Goal: Task Accomplishment & Management: Manage account settings

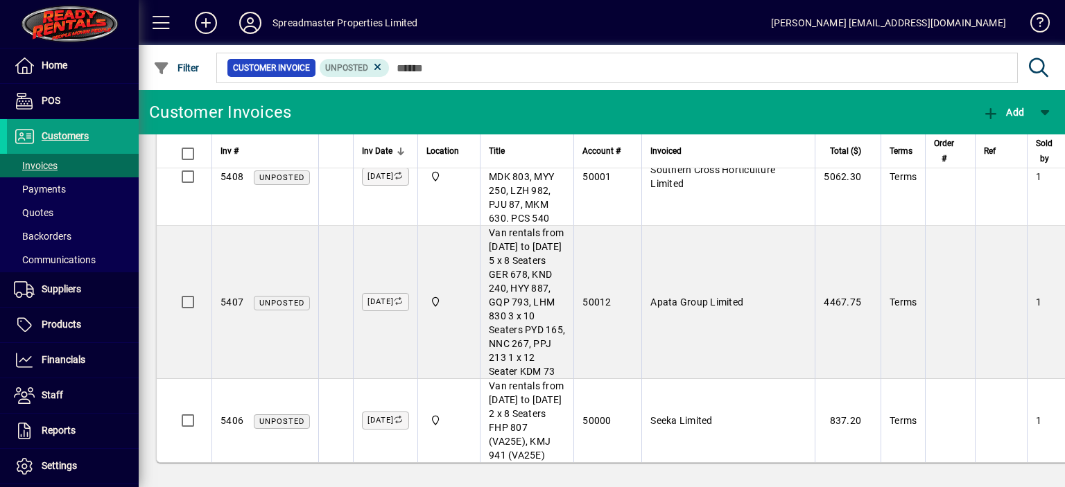
scroll to position [740, 0]
click at [247, 21] on icon at bounding box center [250, 23] width 28 height 22
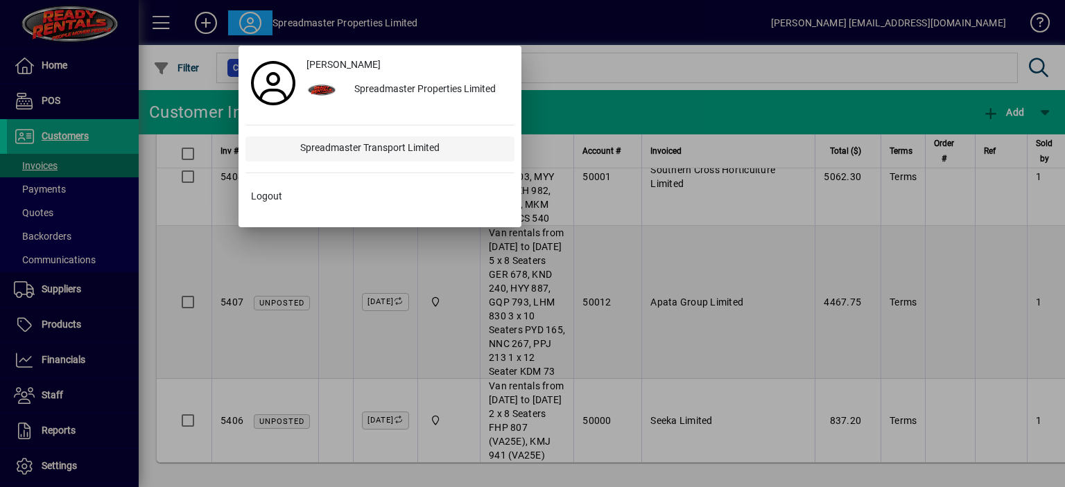
click at [363, 143] on div "Spreadmaster Transport Limited" at bounding box center [401, 149] width 225 height 25
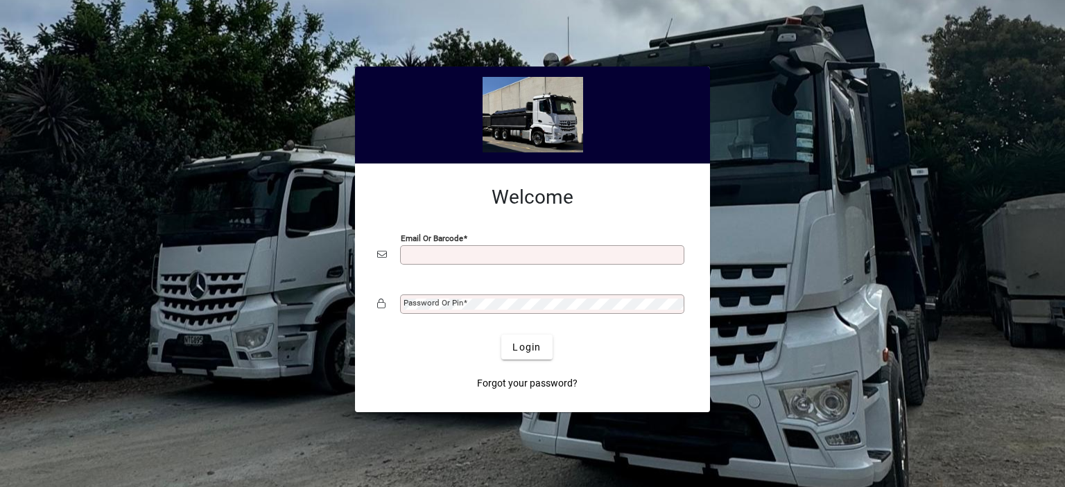
click at [414, 257] on input "Email or Barcode" at bounding box center [543, 255] width 280 height 11
type input "**********"
click at [426, 304] on mat-label "Password or Pin" at bounding box center [433, 303] width 60 height 10
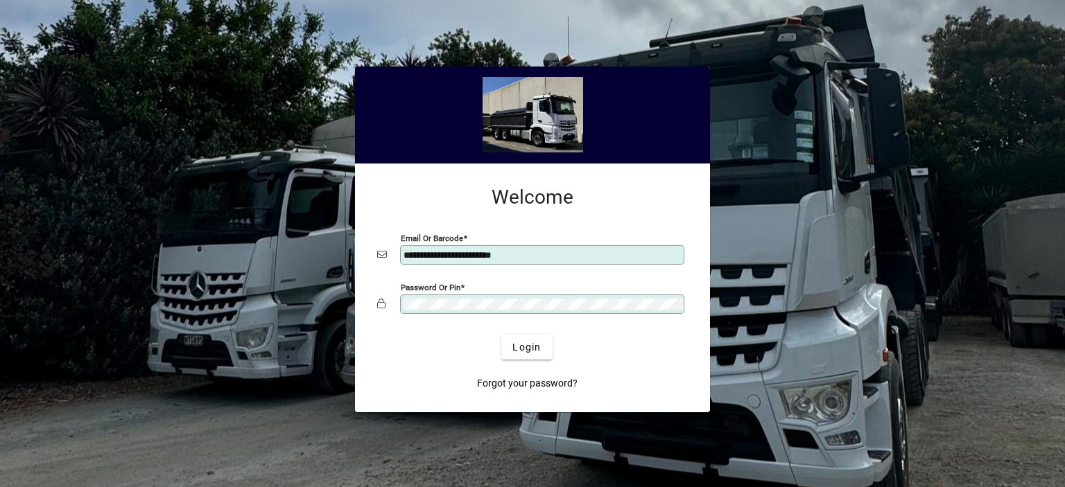
click at [501, 335] on button "Login" at bounding box center [526, 347] width 51 height 25
